Goal: Check status: Check status

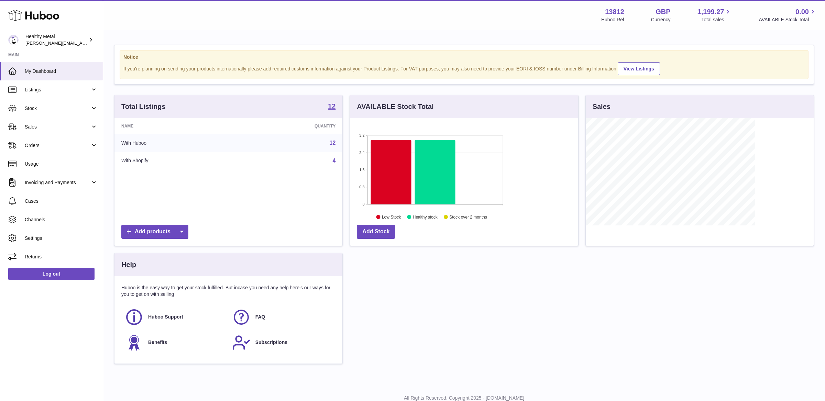
scroll to position [107, 228]
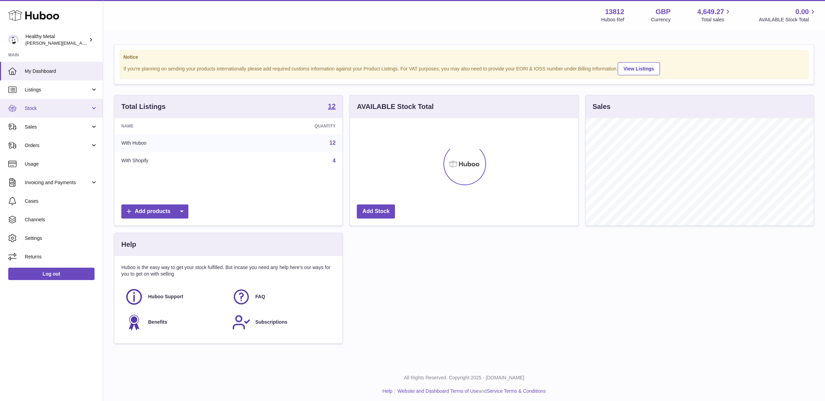
scroll to position [107, 228]
click at [36, 113] on link "Stock" at bounding box center [51, 108] width 103 height 19
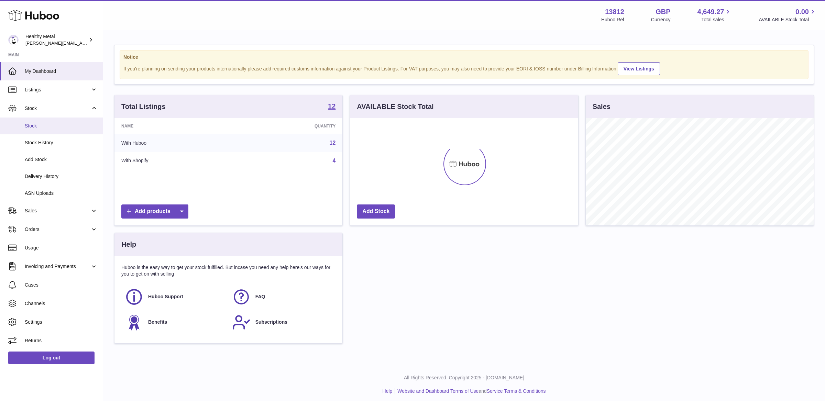
click at [36, 131] on link "Stock" at bounding box center [51, 126] width 103 height 17
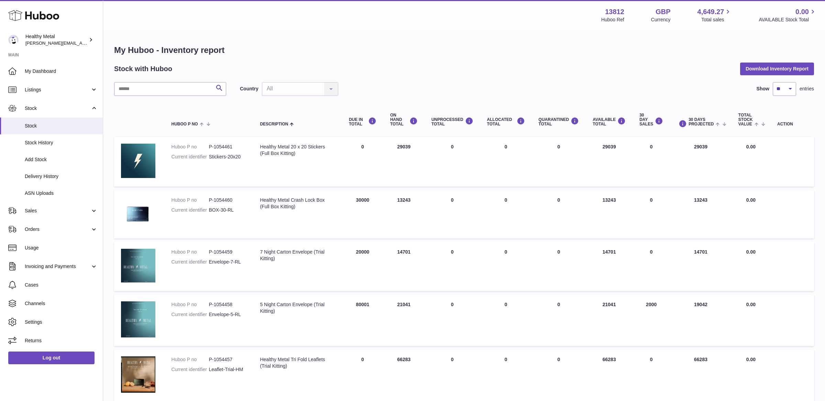
scroll to position [395, 0]
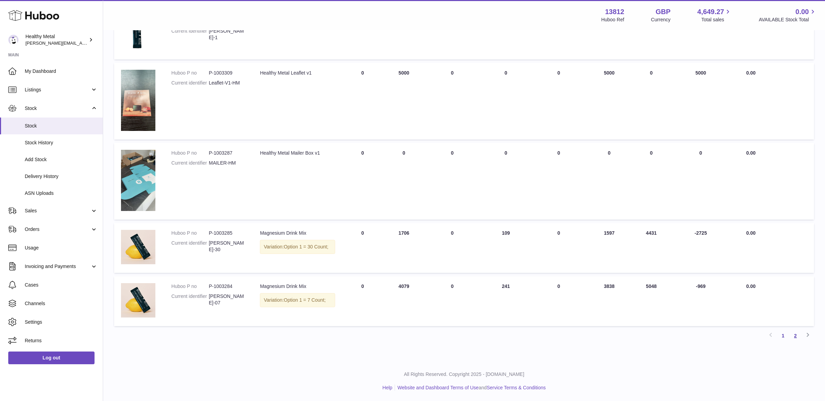
click at [796, 340] on link "2" at bounding box center [796, 336] width 12 height 12
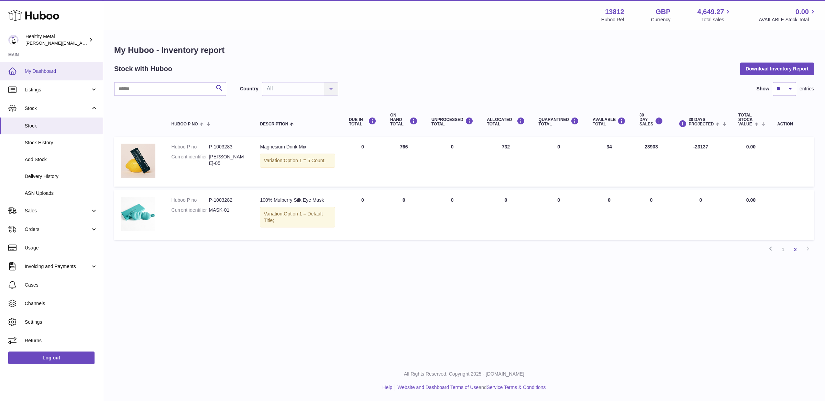
click at [36, 71] on span "My Dashboard" at bounding box center [61, 71] width 73 height 7
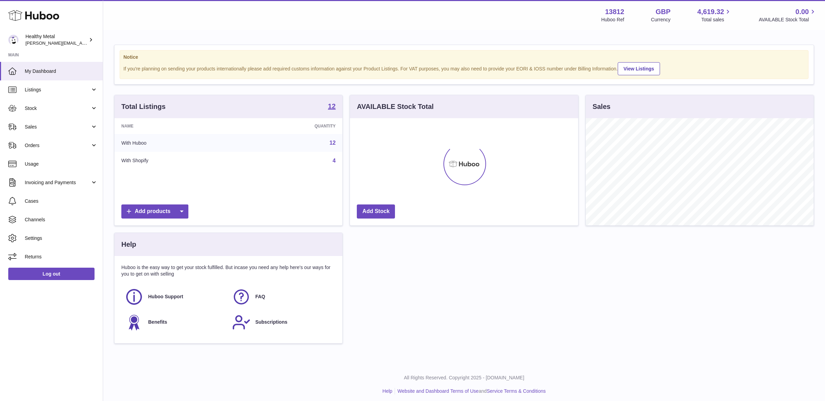
scroll to position [107, 228]
click at [51, 108] on span "Stock" at bounding box center [58, 108] width 66 height 7
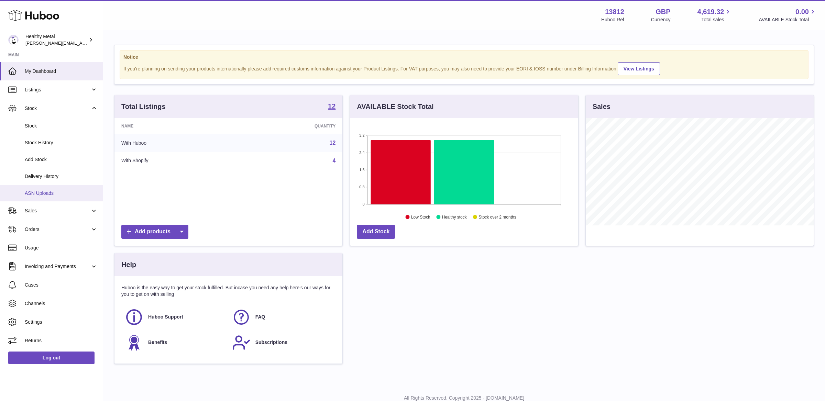
click at [46, 189] on link "ASN Uploads" at bounding box center [51, 193] width 103 height 17
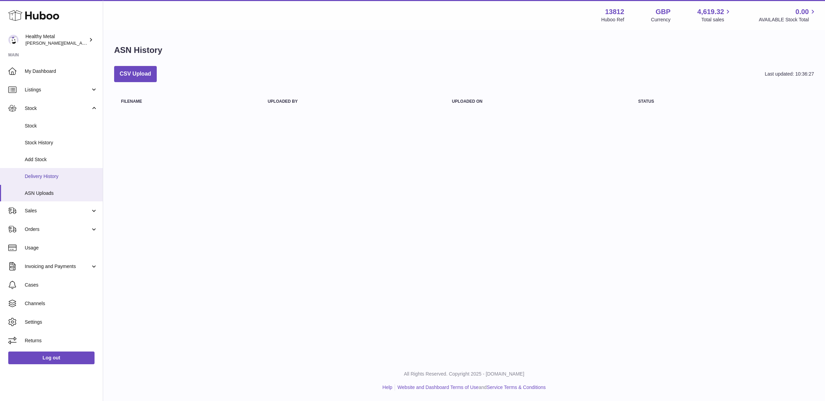
click at [57, 177] on span "Delivery History" at bounding box center [61, 176] width 73 height 7
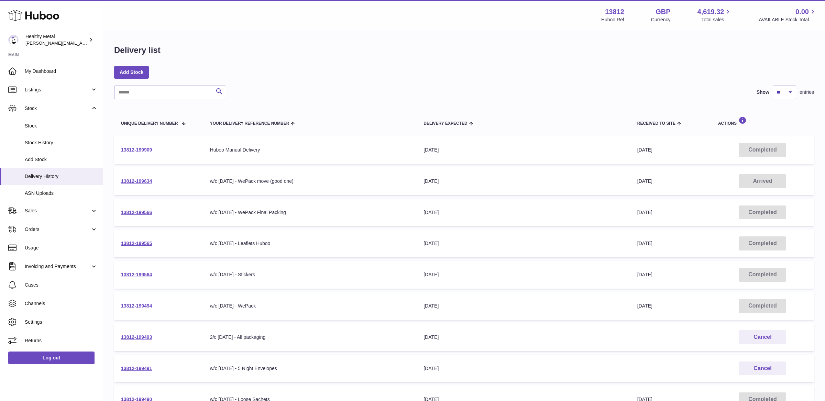
click at [132, 150] on link "13812-199909" at bounding box center [136, 150] width 31 height 6
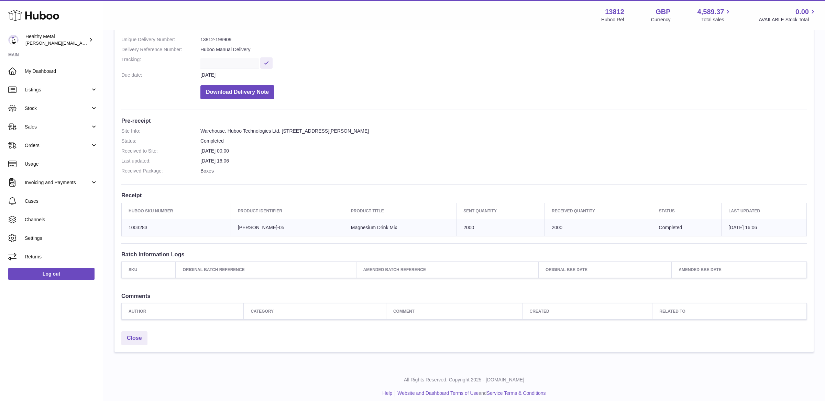
scroll to position [85, 0]
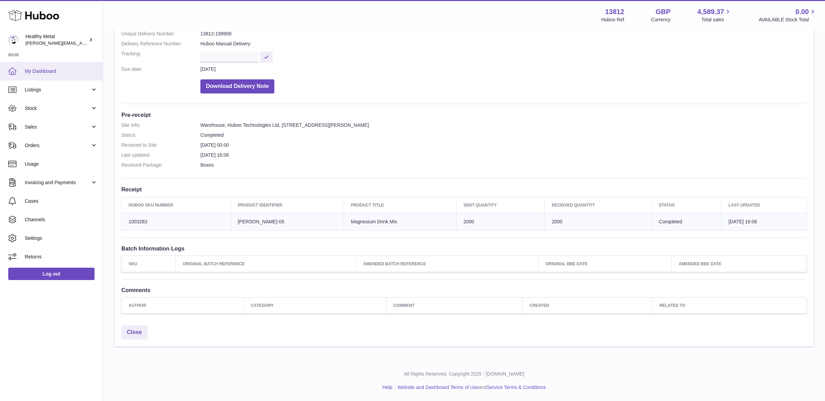
click at [72, 75] on link "My Dashboard" at bounding box center [51, 71] width 103 height 19
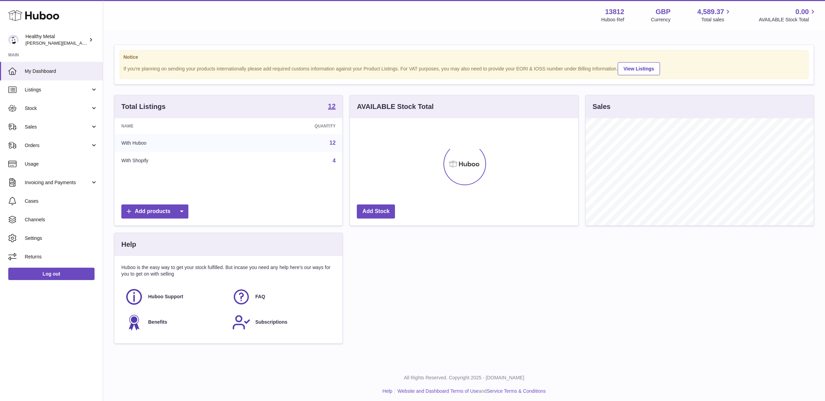
scroll to position [107, 228]
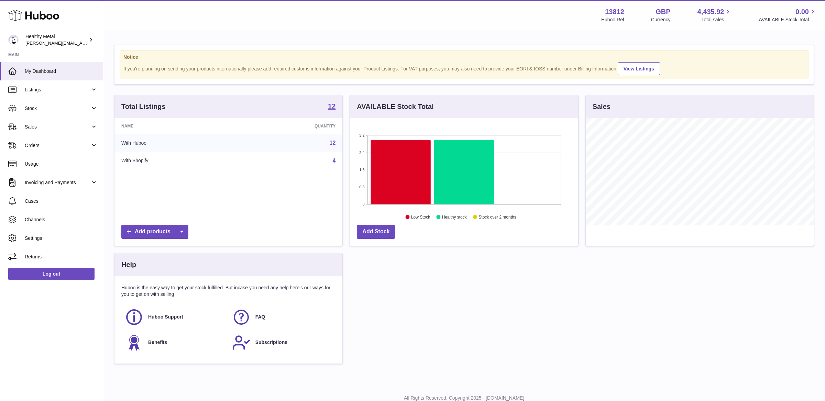
scroll to position [107, 228]
